Goal: Task Accomplishment & Management: Manage account settings

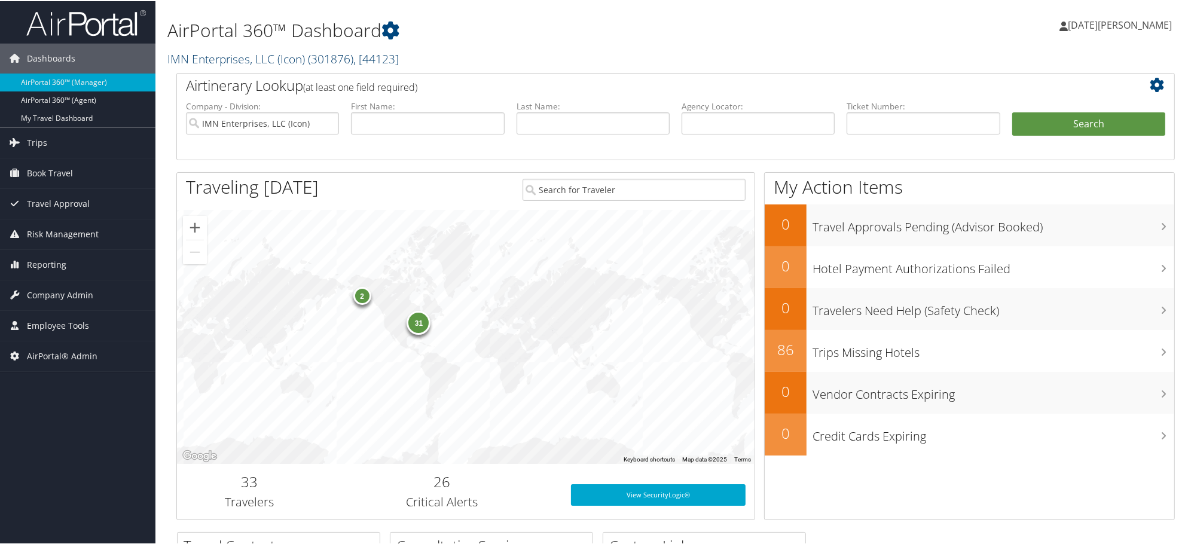
click at [235, 56] on link "IMN Enterprises, LLC (Icon) ( 301876 ) , [ 44123 ]" at bounding box center [282, 58] width 231 height 16
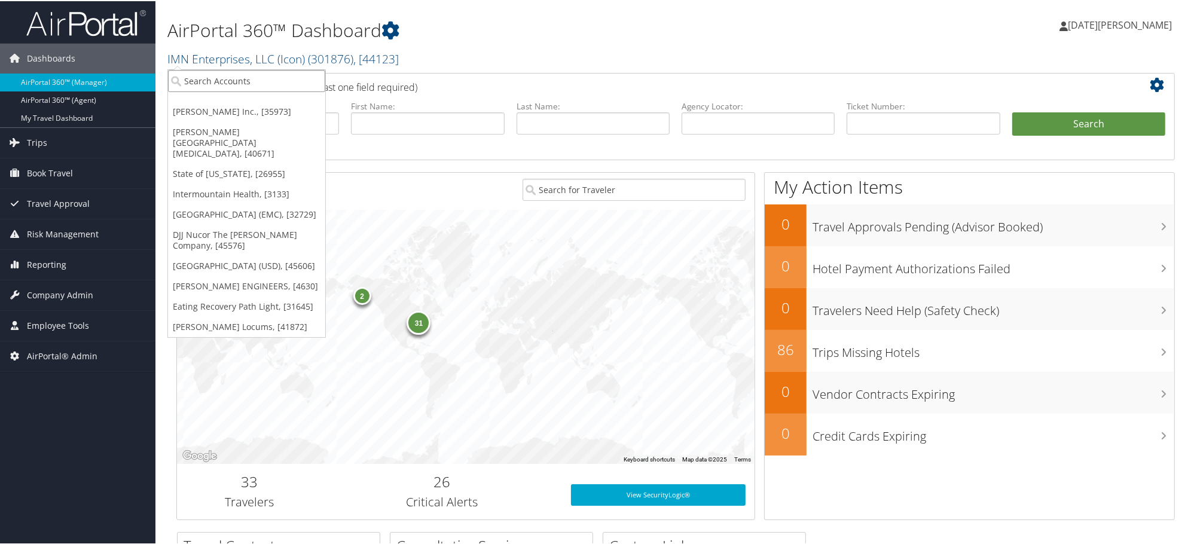
click at [231, 76] on input "search" at bounding box center [246, 80] width 157 height 22
paste input "STATEOFUT]"
type input "STATEOFUT"
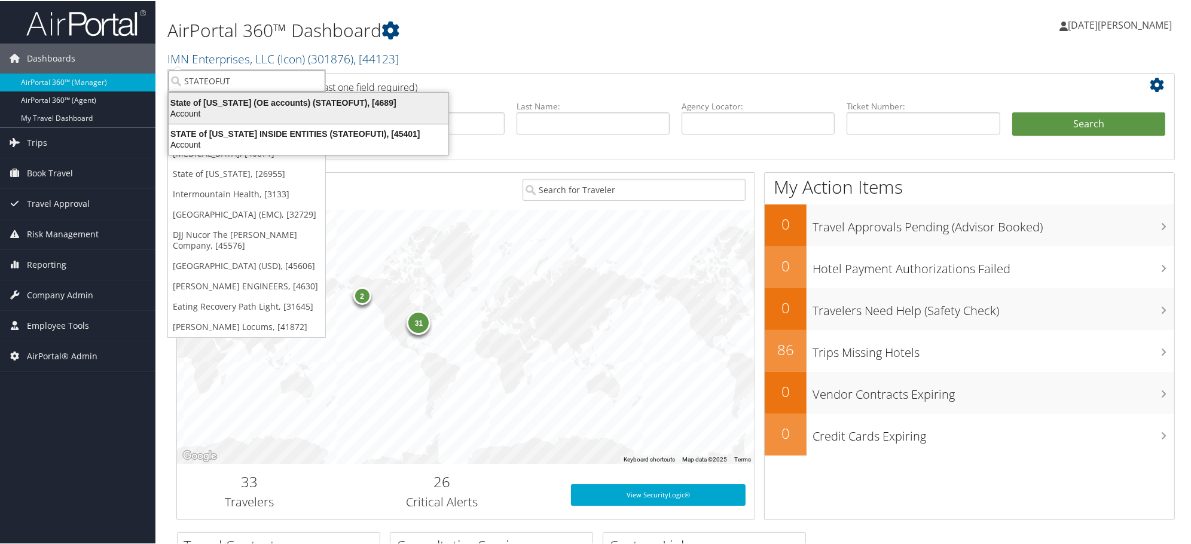
click at [209, 100] on div "State of Utah (OE accounts) (STATEOFUT), [4689]" at bounding box center [308, 101] width 294 height 11
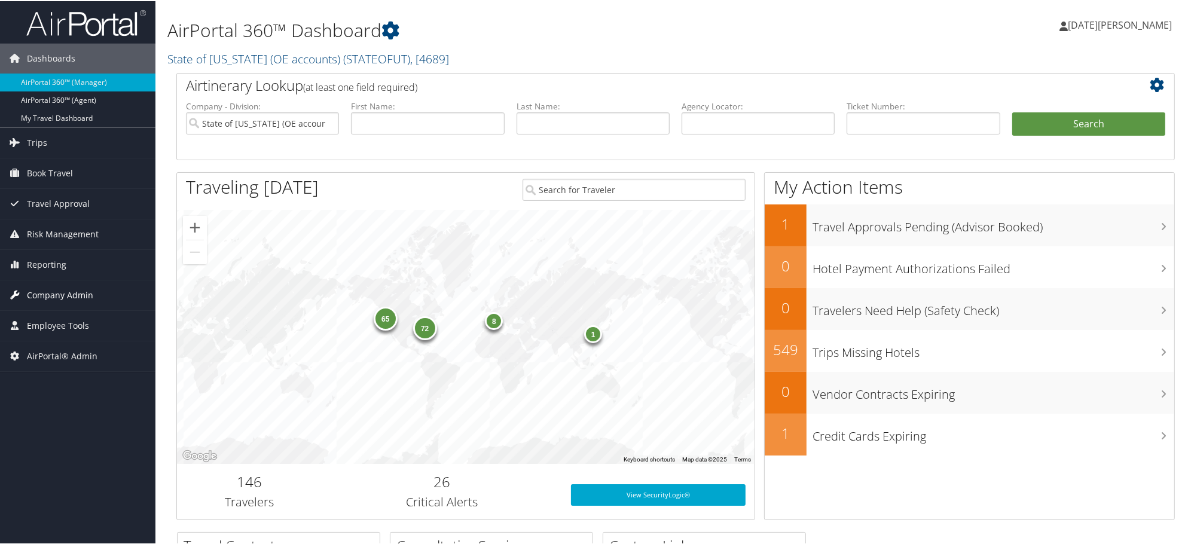
click at [48, 286] on span "Company Admin" at bounding box center [60, 294] width 66 height 30
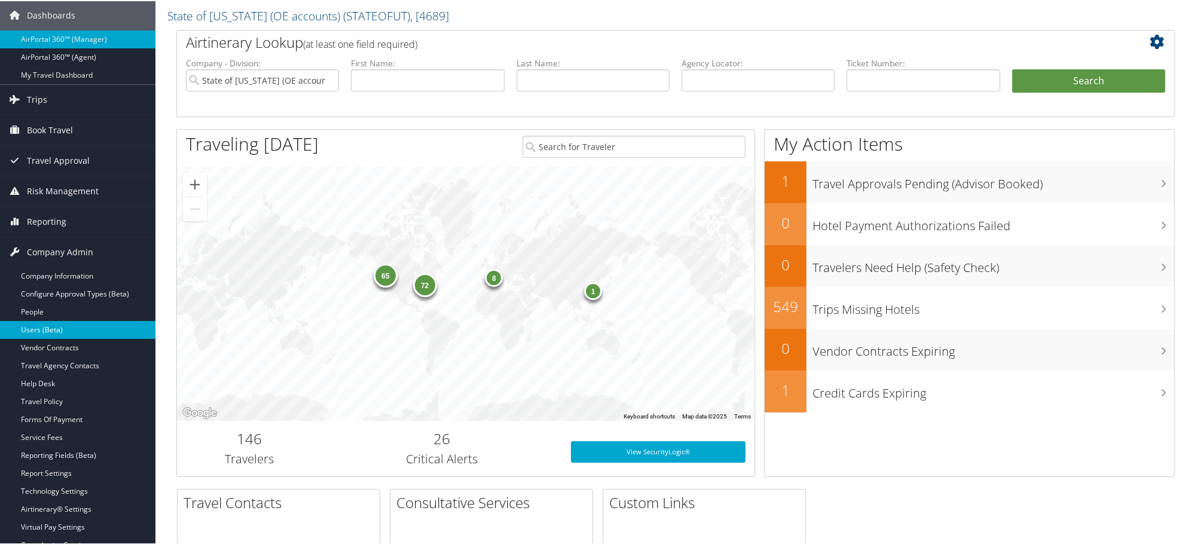
scroll to position [66, 0]
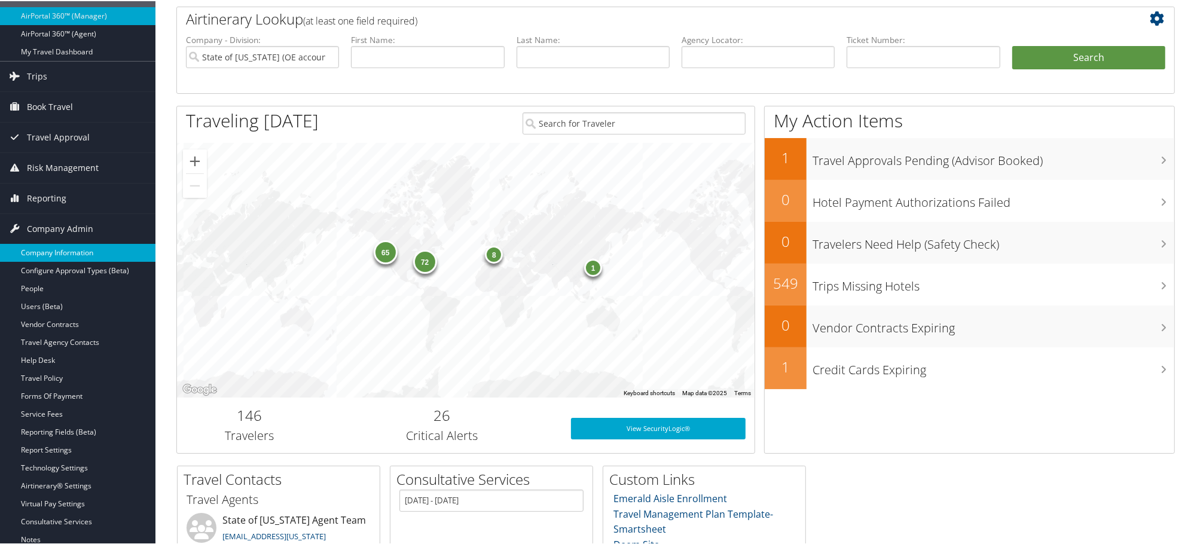
click at [51, 249] on link "Company Information" at bounding box center [77, 252] width 155 height 18
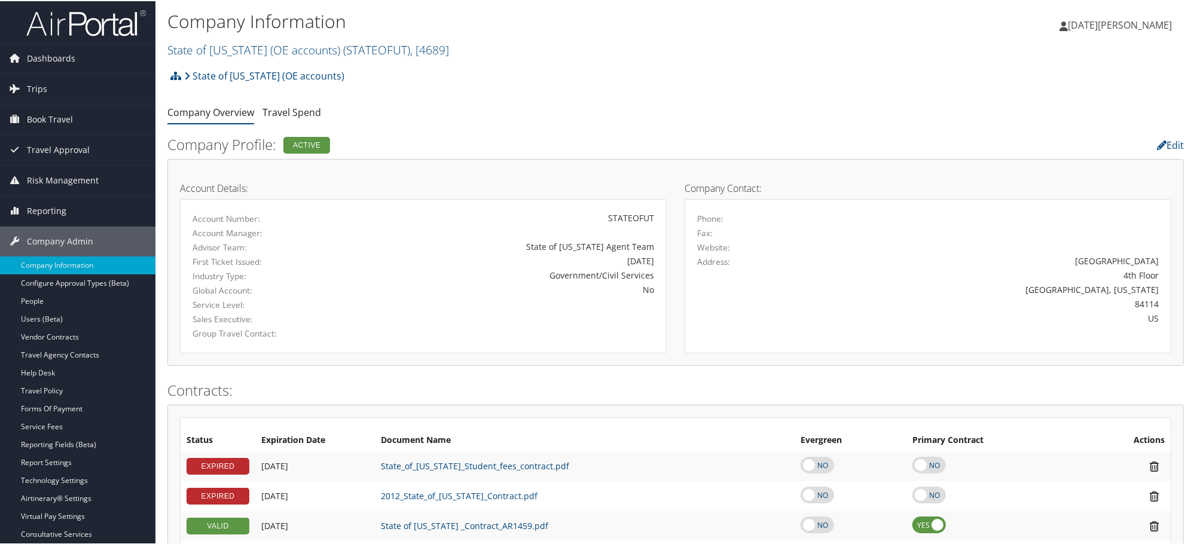
click at [169, 71] on li at bounding box center [174, 75] width 14 height 24
click at [176, 78] on icon at bounding box center [175, 75] width 11 height 10
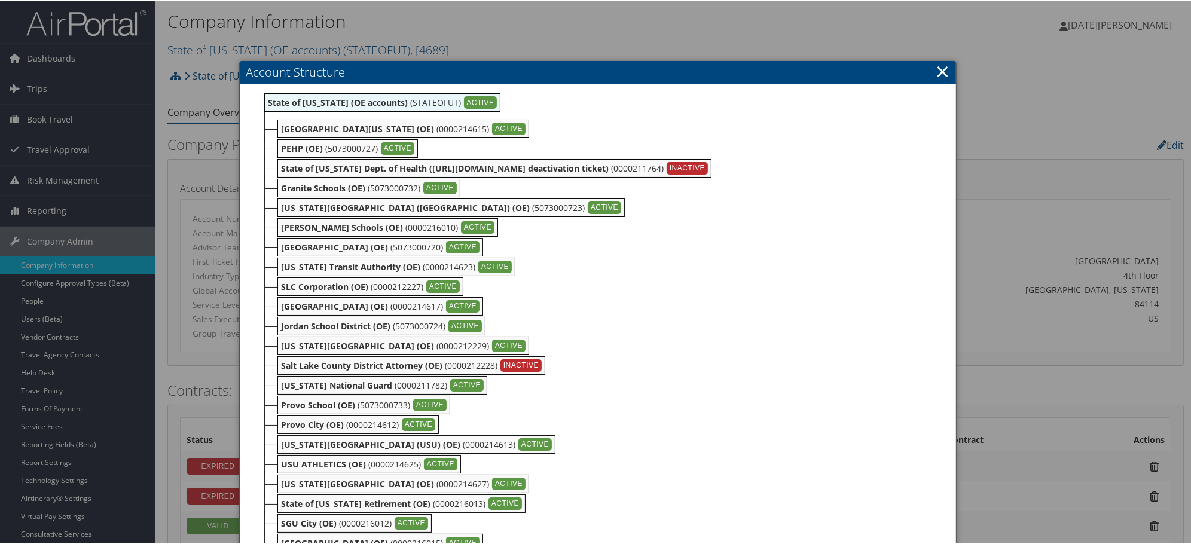
click at [935, 66] on link "×" at bounding box center [942, 70] width 14 height 24
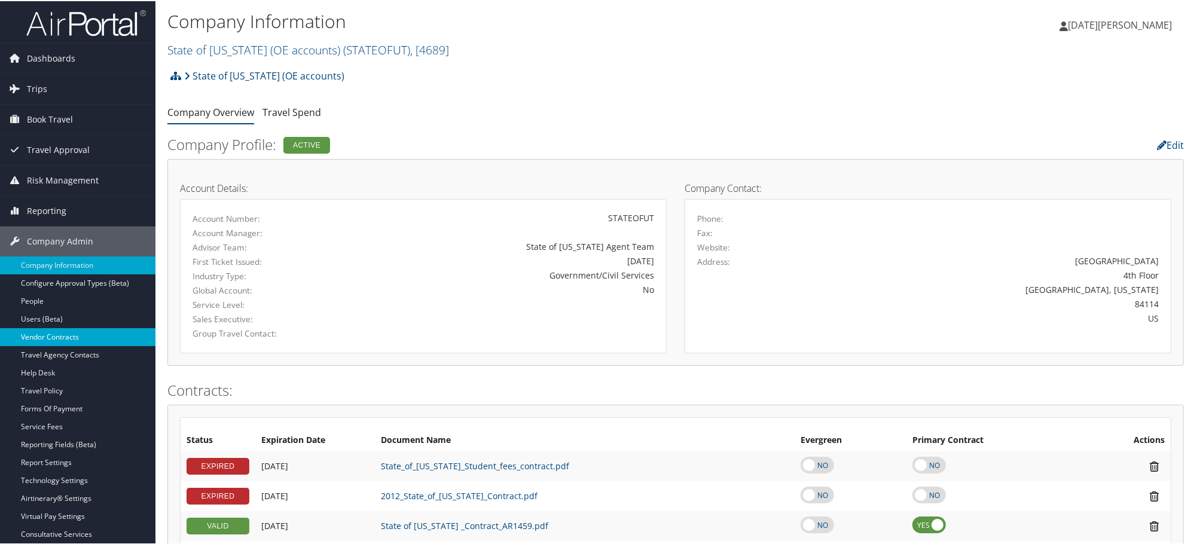
click at [68, 332] on link "Vendor Contracts" at bounding box center [77, 336] width 155 height 18
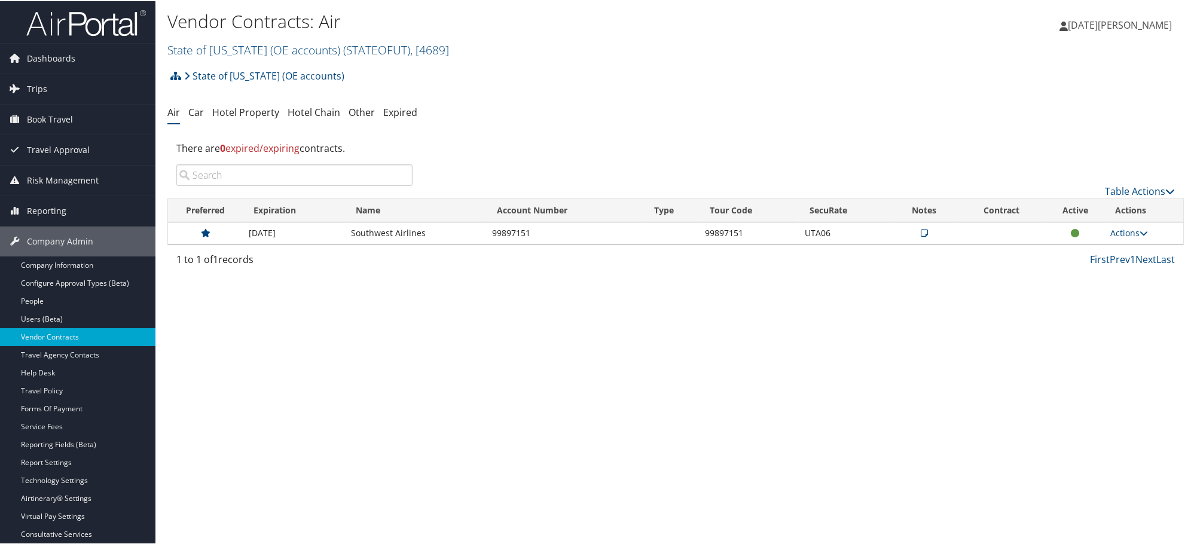
click at [921, 232] on icon at bounding box center [923, 232] width 7 height 8
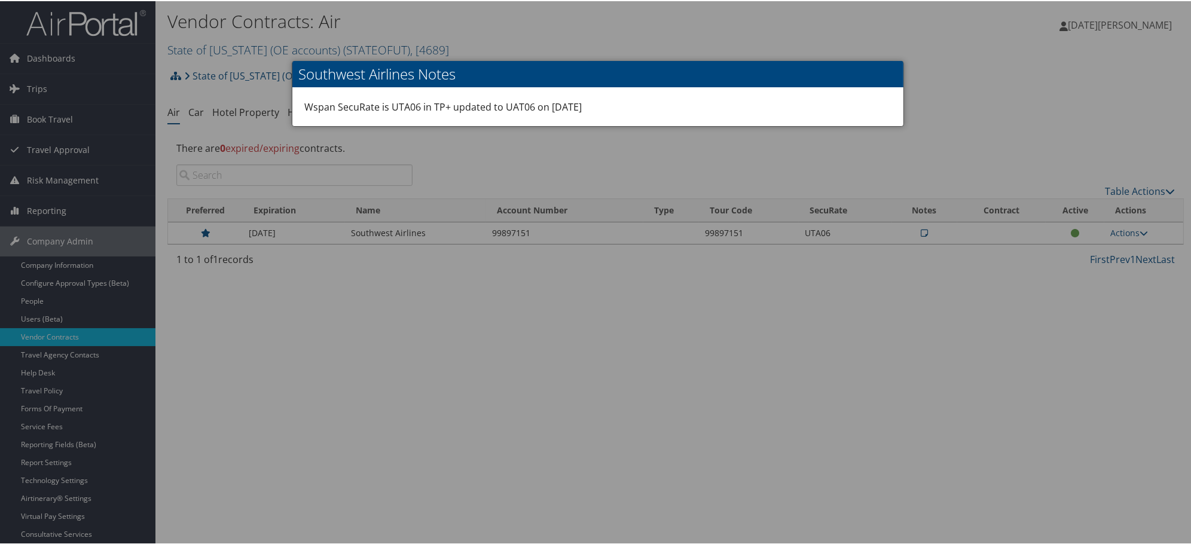
click at [922, 240] on div at bounding box center [597, 272] width 1195 height 544
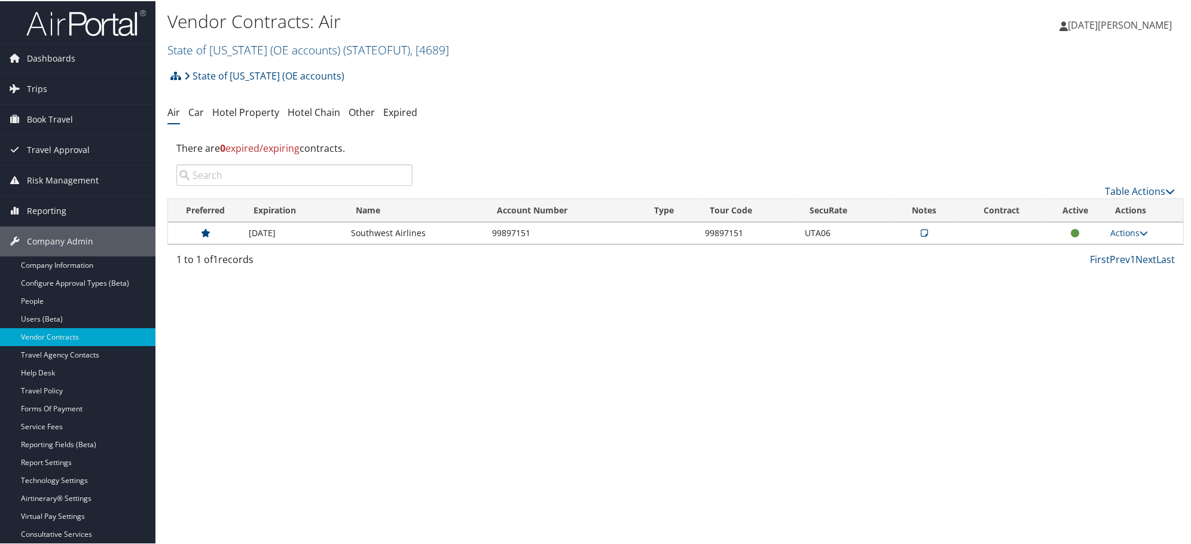
click at [616, 400] on div "Vendor Contracts: Air State of Utah (OE accounts) ( STATEOFUT ) , [ 4689 ] IMN …" at bounding box center [675, 272] width 1040 height 544
click at [1110, 226] on link "Actions" at bounding box center [1129, 231] width 38 height 11
click at [1090, 292] on link "Edit Contract" at bounding box center [1100, 290] width 79 height 20
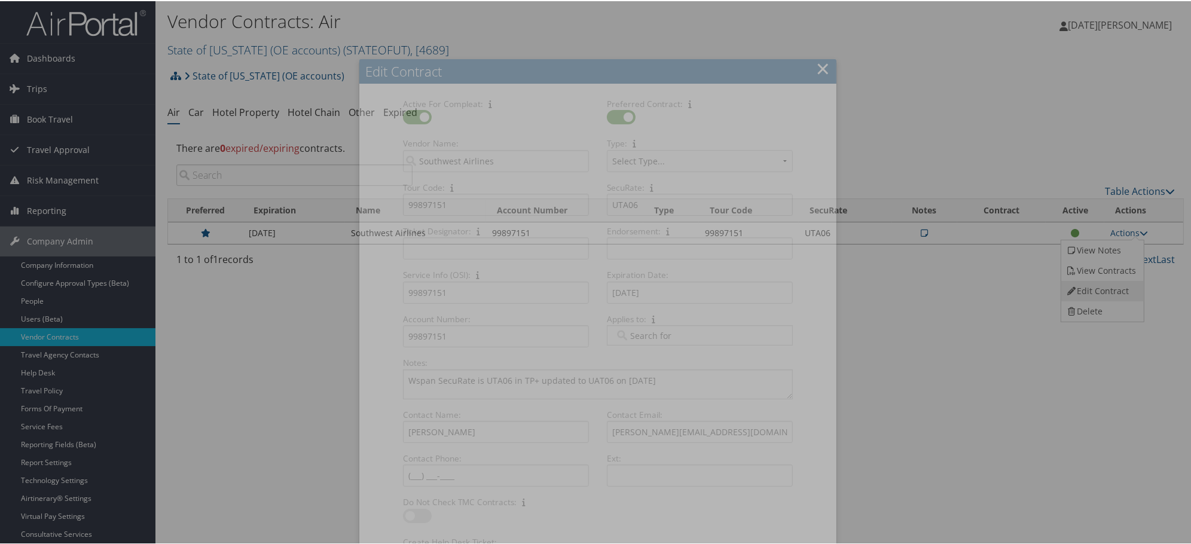
select select "[object Object]"
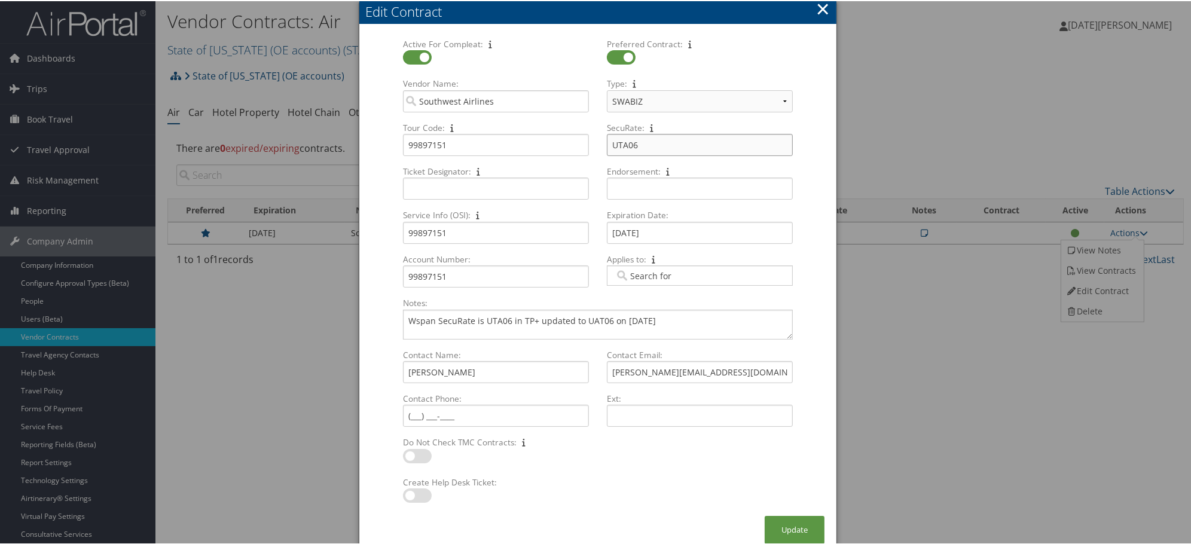
click at [668, 144] on input "UTA06" at bounding box center [700, 144] width 186 height 22
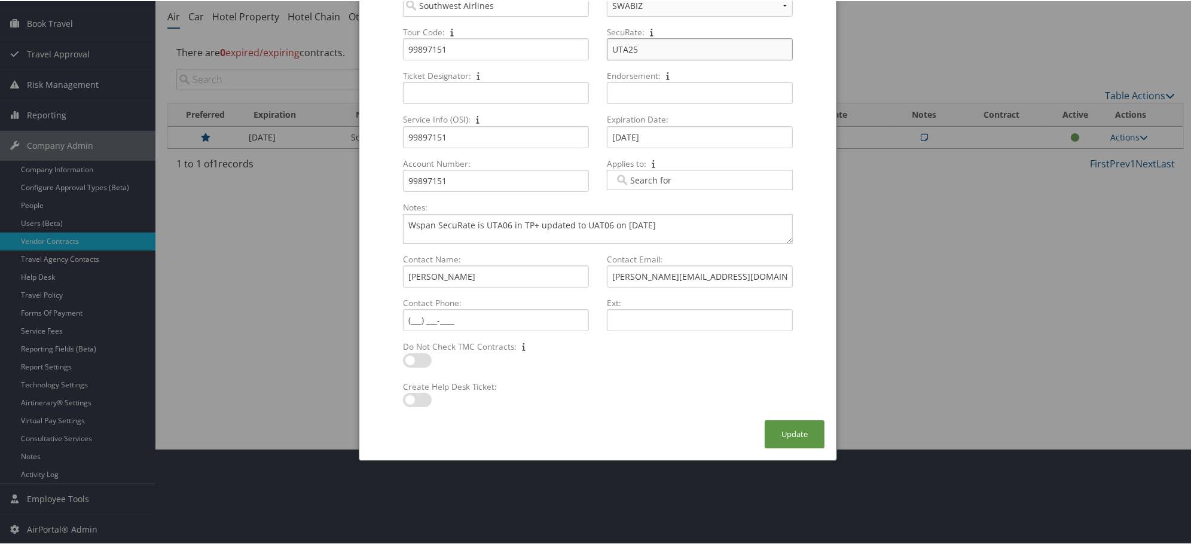
scroll to position [96, 0]
type input "UTA25"
click at [788, 433] on button "Update" at bounding box center [794, 433] width 60 height 28
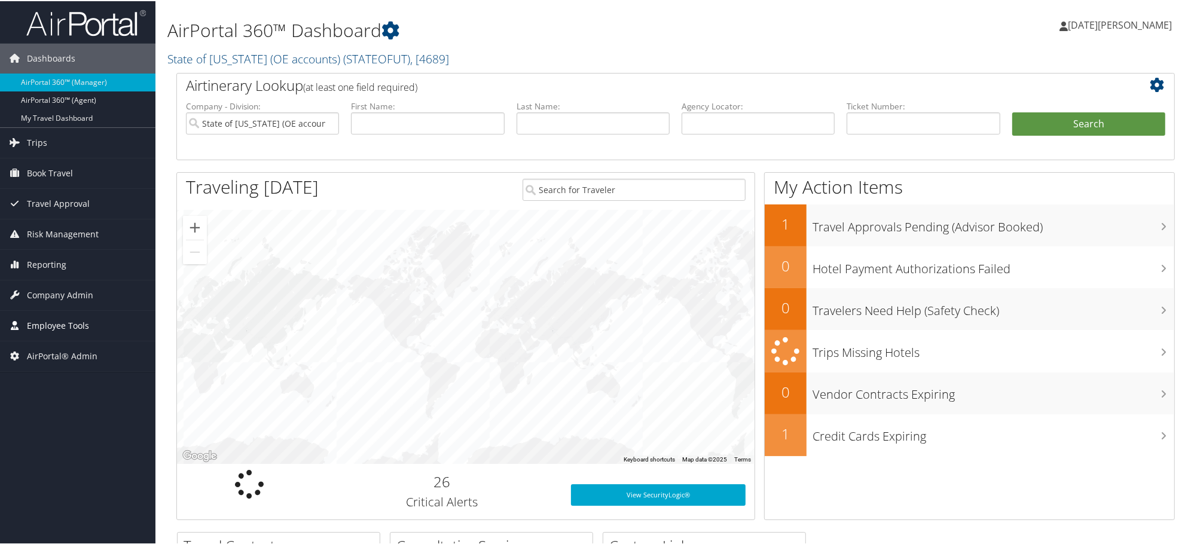
click at [60, 326] on span "Employee Tools" at bounding box center [58, 325] width 62 height 30
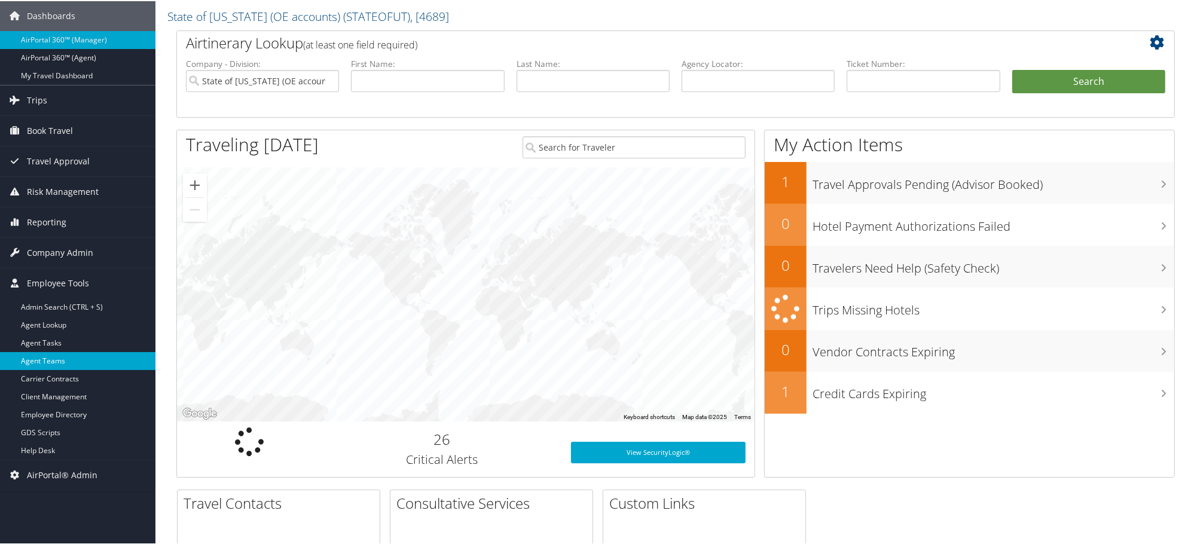
scroll to position [66, 0]
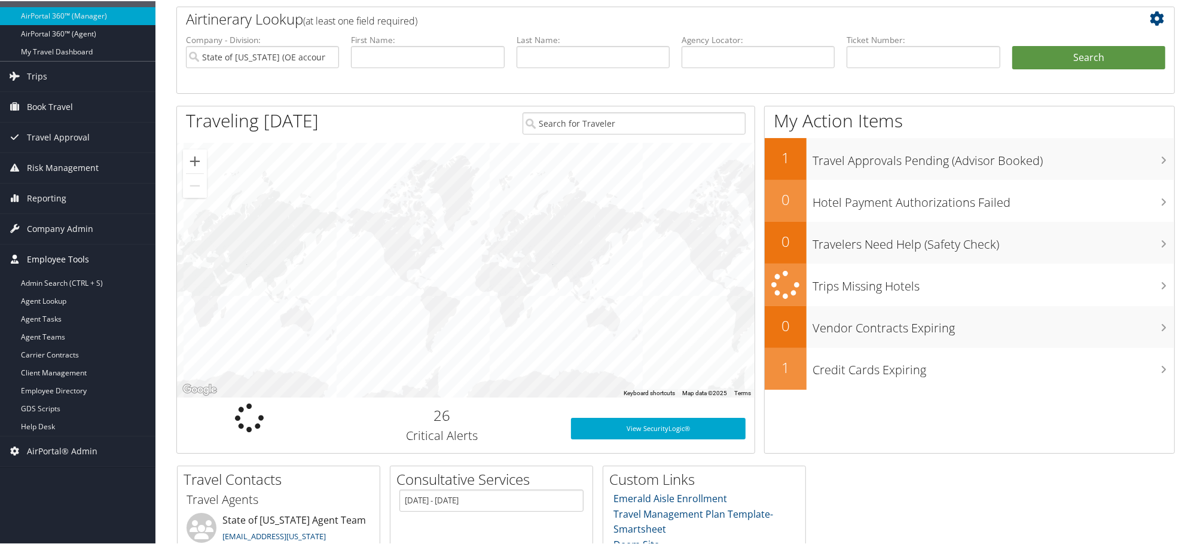
click at [49, 257] on span "Employee Tools" at bounding box center [58, 258] width 62 height 30
click at [45, 240] on span "Company Admin" at bounding box center [60, 228] width 66 height 30
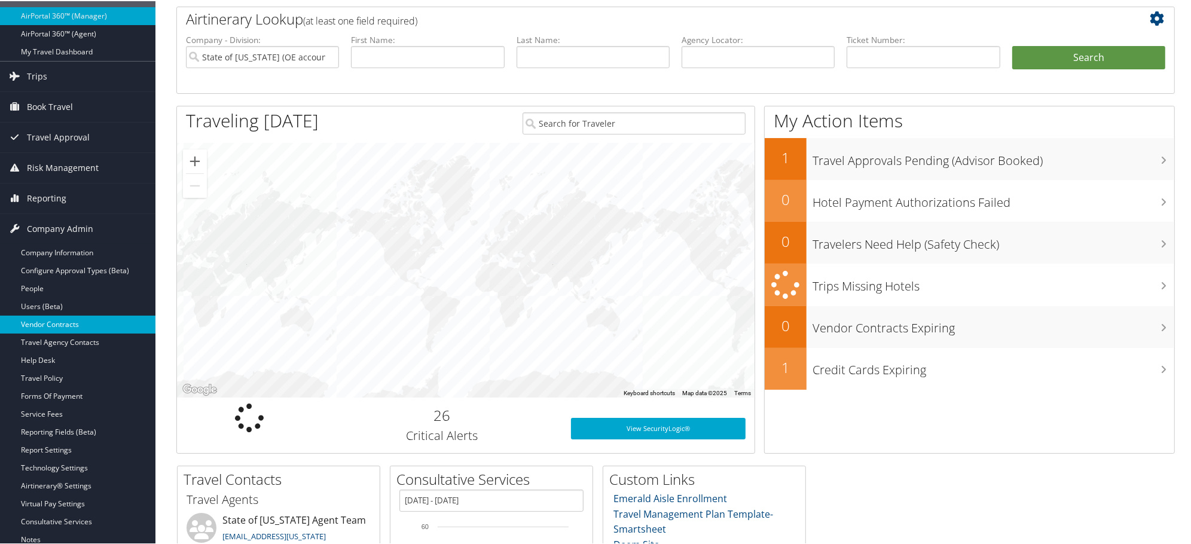
click at [43, 317] on link "Vendor Contracts" at bounding box center [77, 323] width 155 height 18
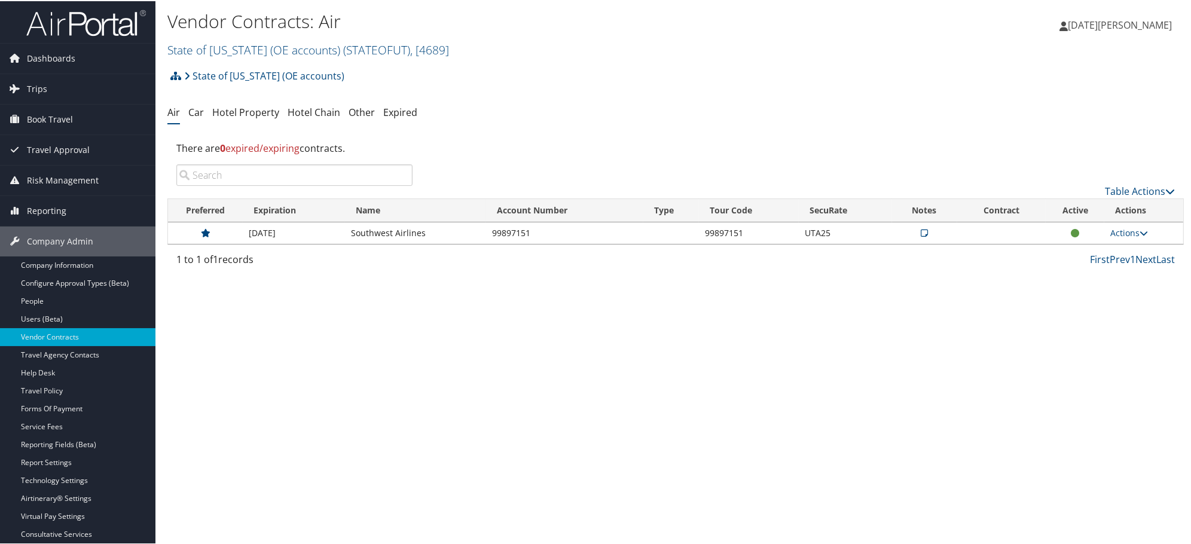
click at [350, 363] on div "Vendor Contracts: Air State of [US_STATE] (OE accounts) ( STATEOFUT ) , [ 4689 …" at bounding box center [675, 272] width 1040 height 544
click at [372, 378] on div "Vendor Contracts: Air State of [US_STATE] (OE accounts) ( STATEOFUT ) , [ 4689 …" at bounding box center [675, 272] width 1040 height 544
